Goal: Task Accomplishment & Management: Manage account settings

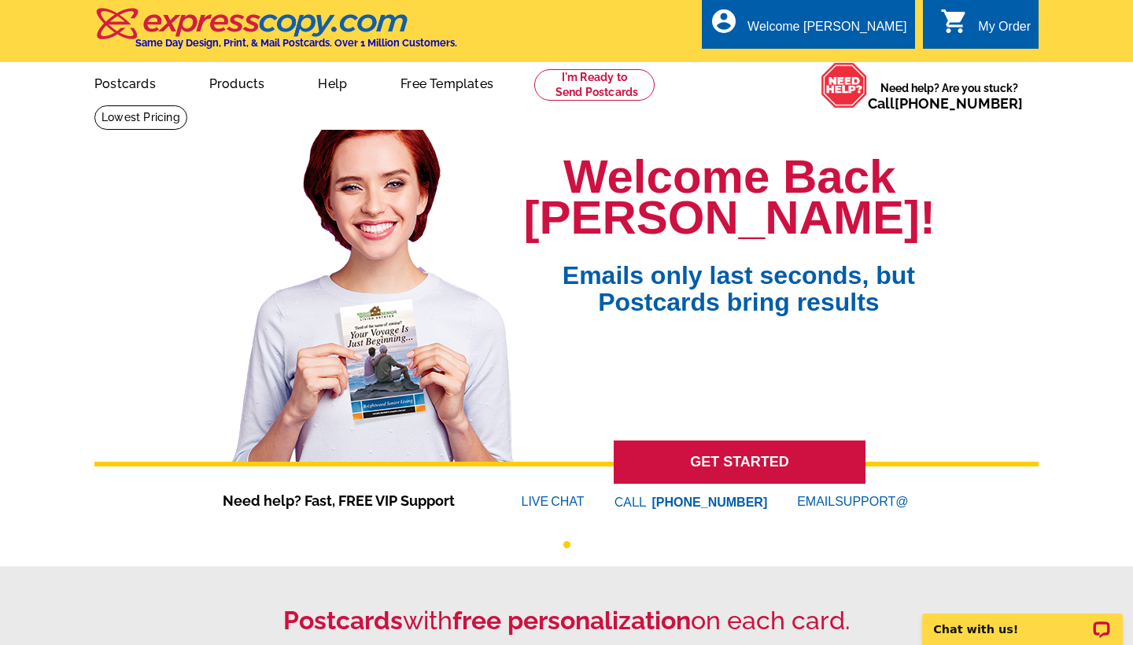
click at [989, 29] on div "My Order" at bounding box center [1004, 31] width 53 height 22
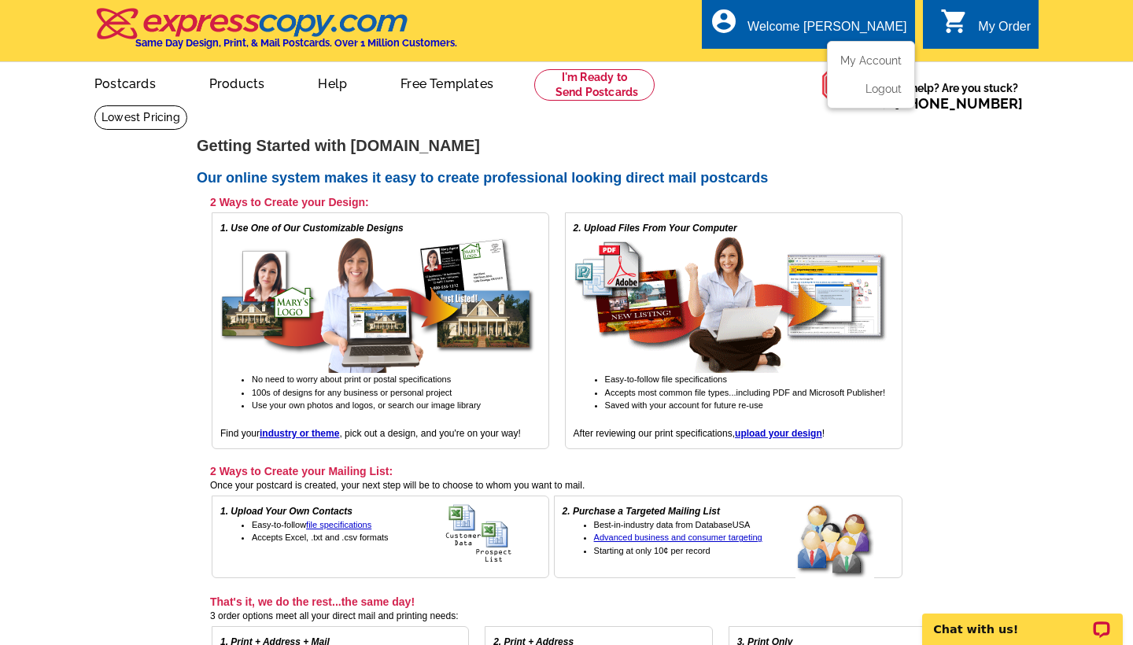
click at [854, 53] on ul "My Account Logout" at bounding box center [871, 75] width 88 height 68
click at [862, 57] on link "My Account" at bounding box center [868, 60] width 68 height 14
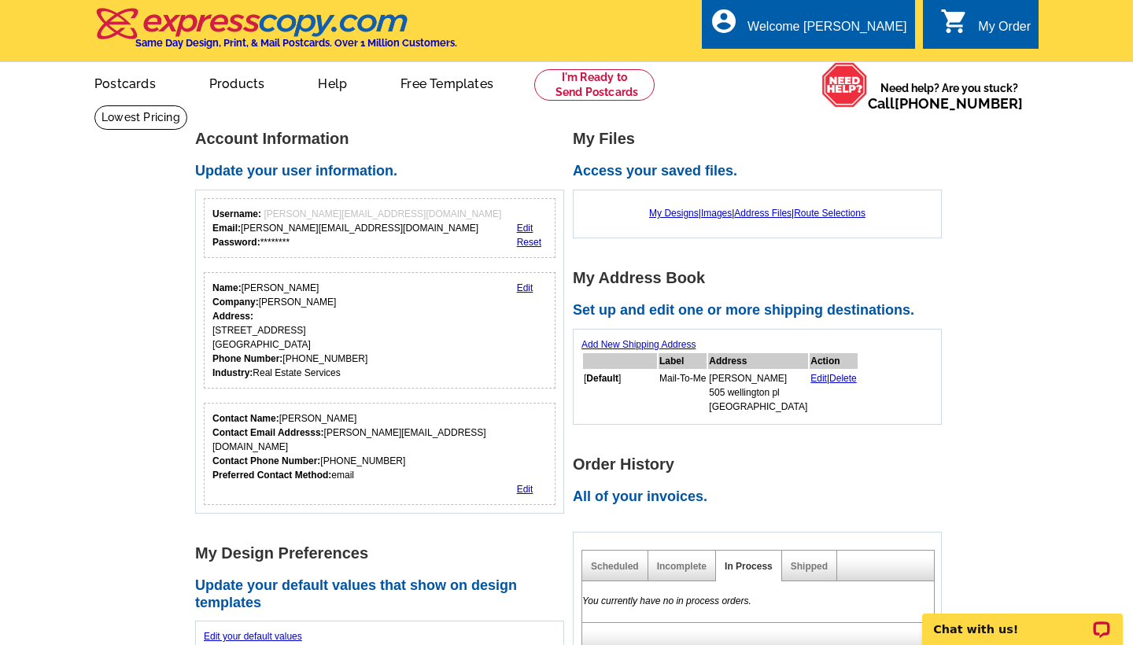
click at [1132, 234] on main "Account Information Update your user information. Username: [PERSON_NAME][EMAIL…" at bounding box center [566, 626] width 1133 height 1043
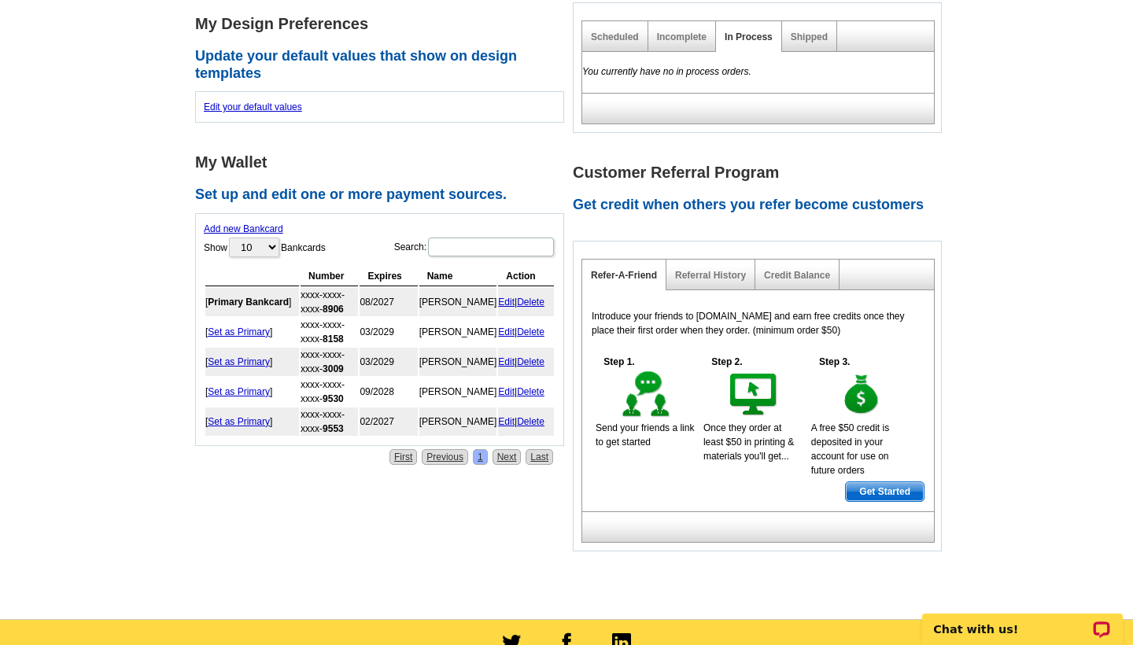
scroll to position [533, 0]
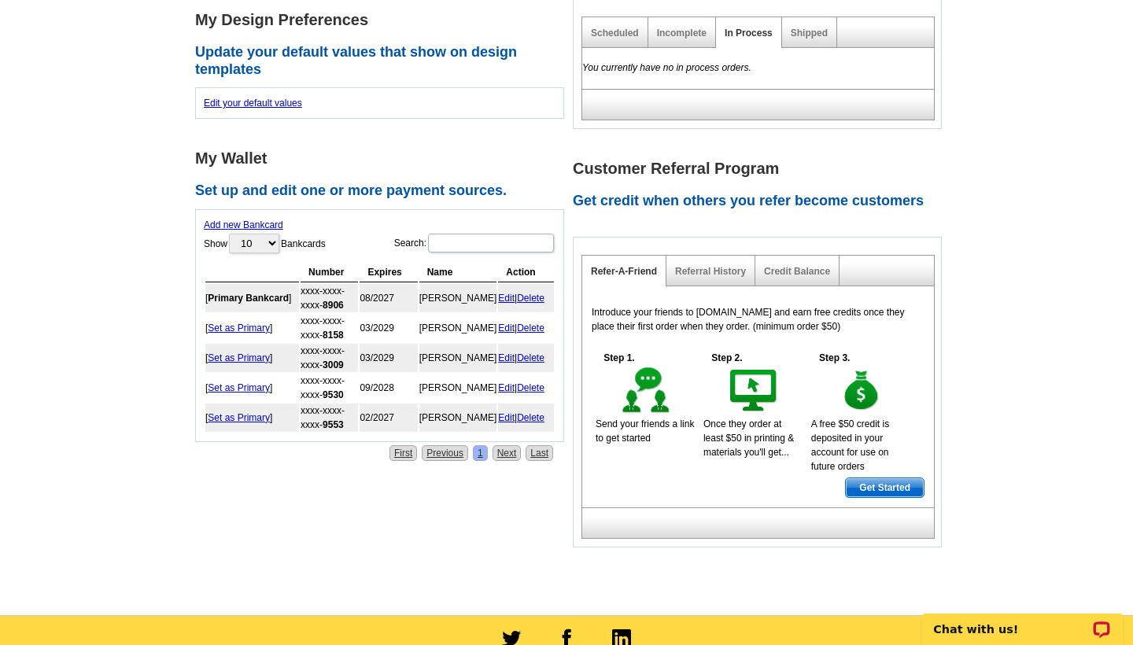
click at [1075, 253] on main "Account Information Update your user information. Username: [PERSON_NAME][EMAIL…" at bounding box center [566, 92] width 1133 height 1043
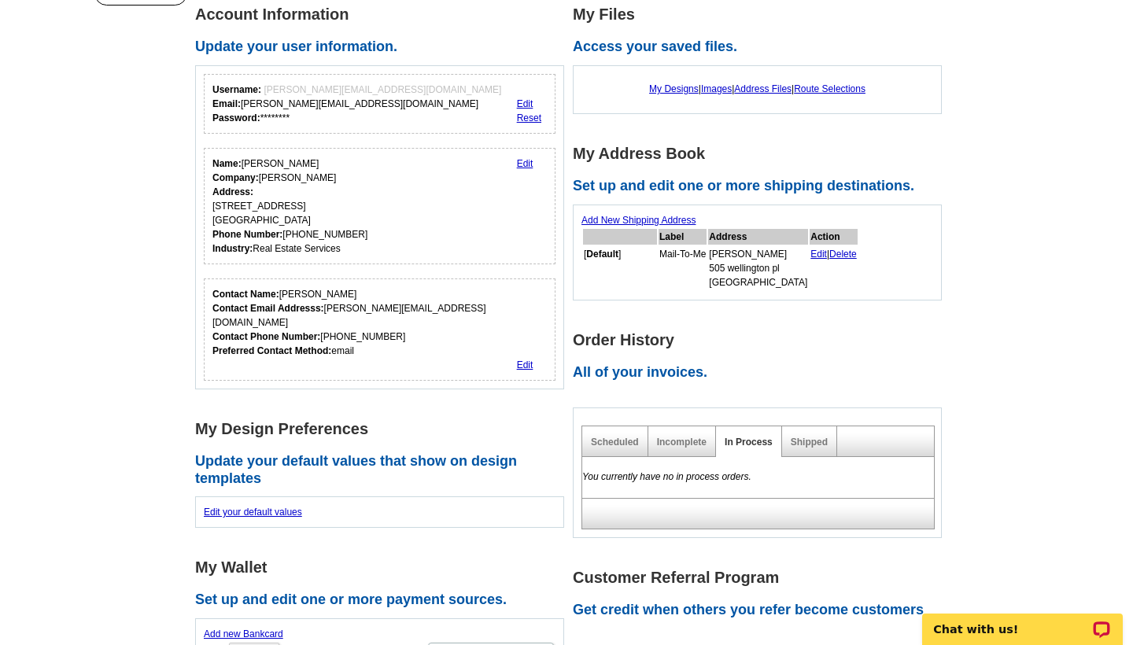
scroll to position [93, 0]
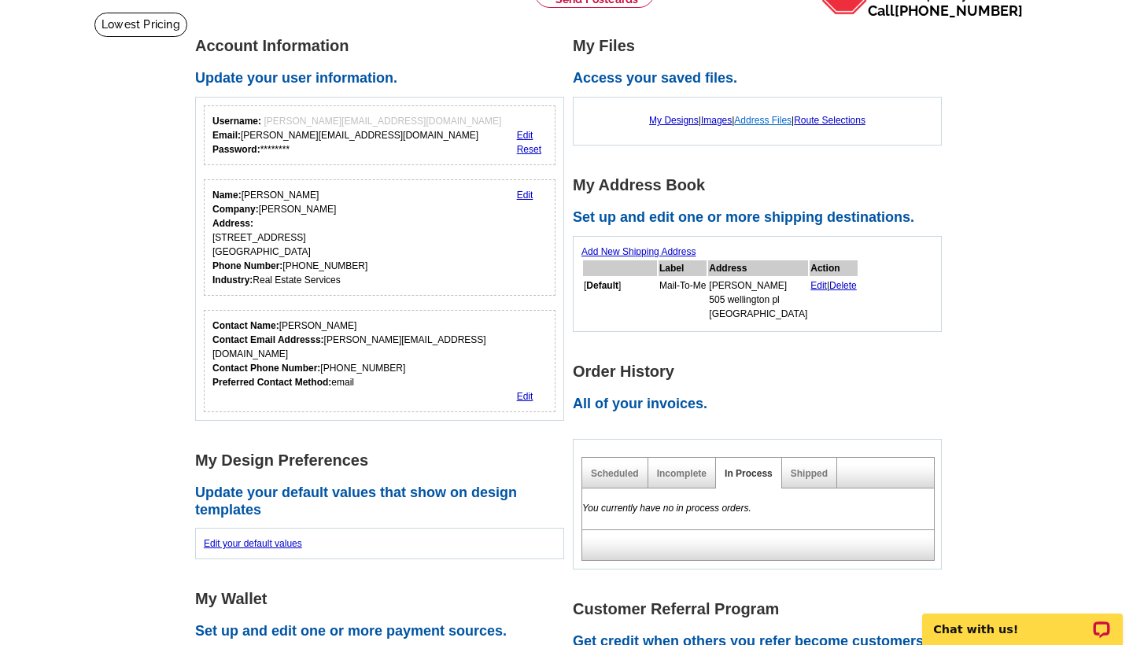
click at [772, 123] on link "Address Files" at bounding box center [762, 120] width 57 height 11
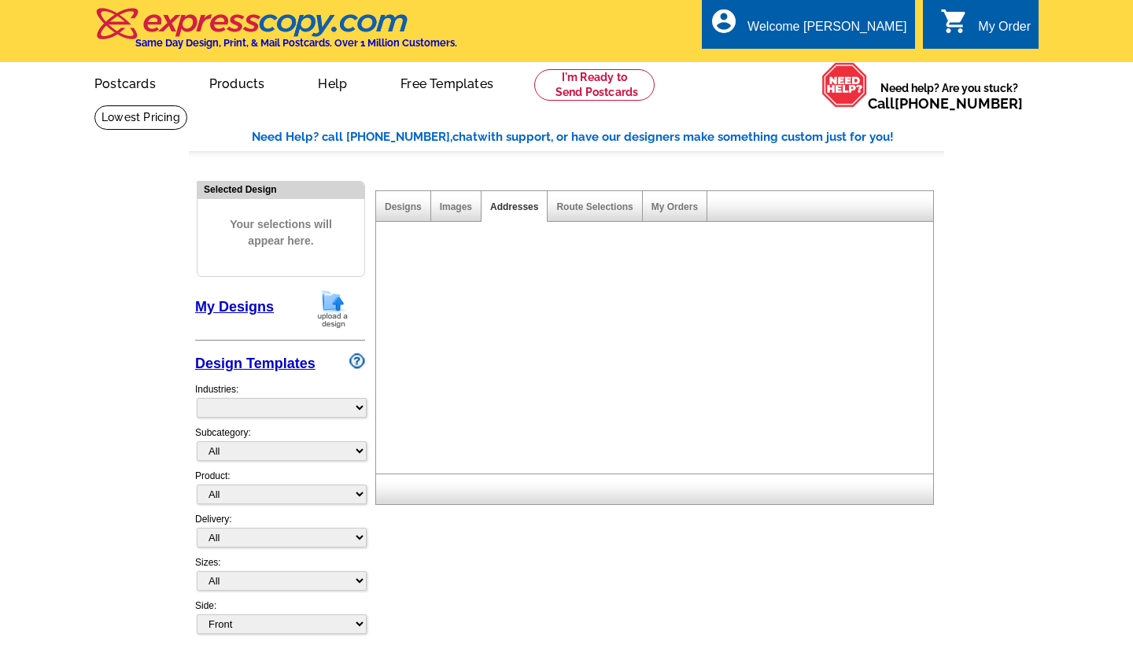
select select "785"
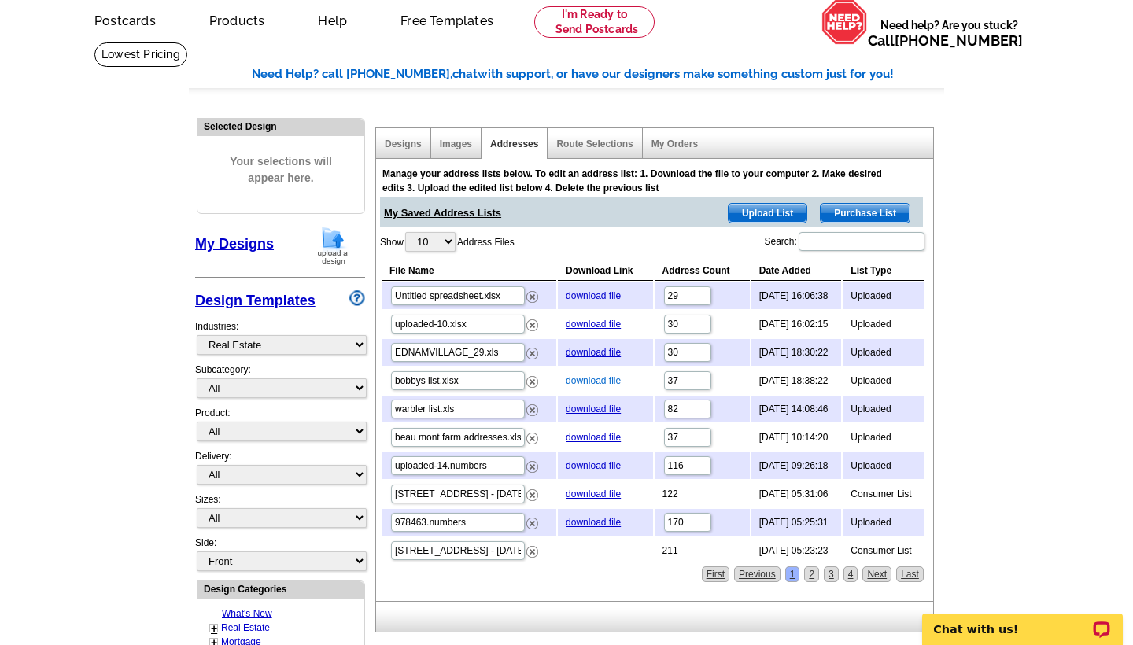
click at [580, 379] on link "download file" at bounding box center [593, 380] width 55 height 11
